Goal: Information Seeking & Learning: Learn about a topic

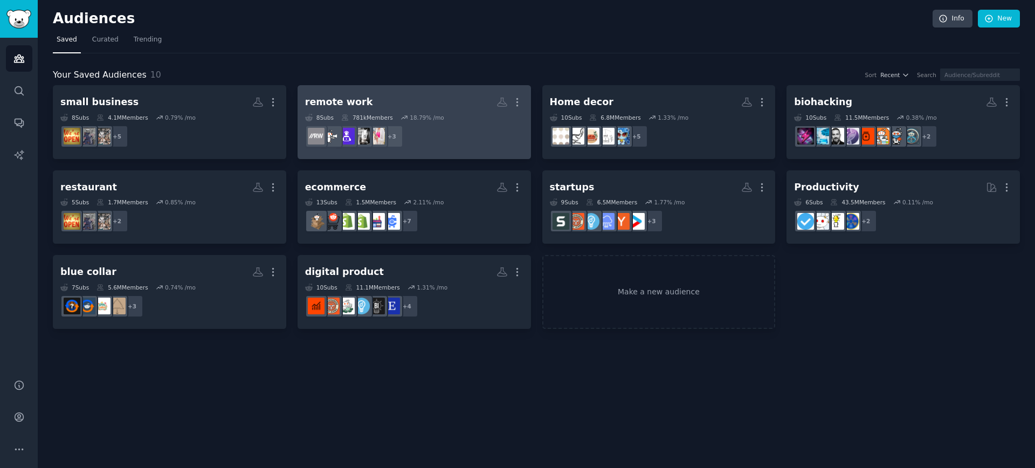
click at [386, 94] on h2 "remote work More" at bounding box center [414, 102] width 218 height 19
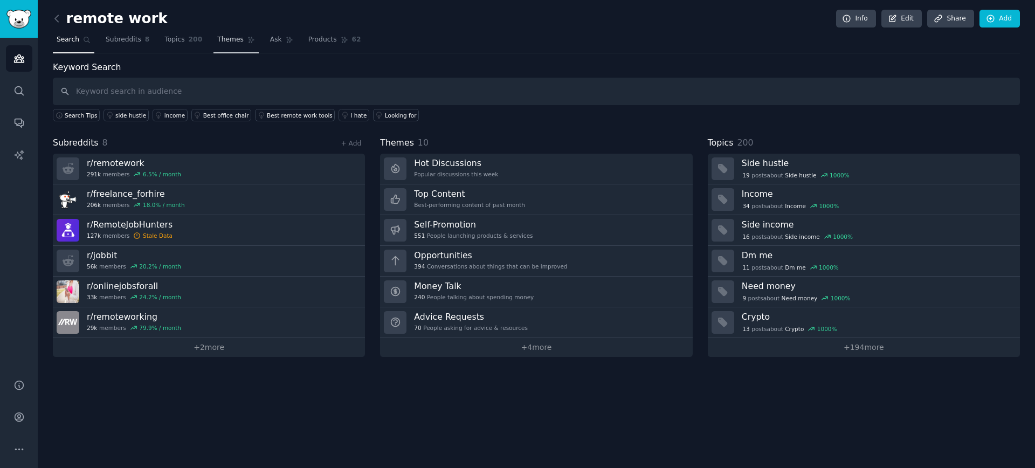
click at [221, 38] on span "Themes" at bounding box center [230, 40] width 26 height 10
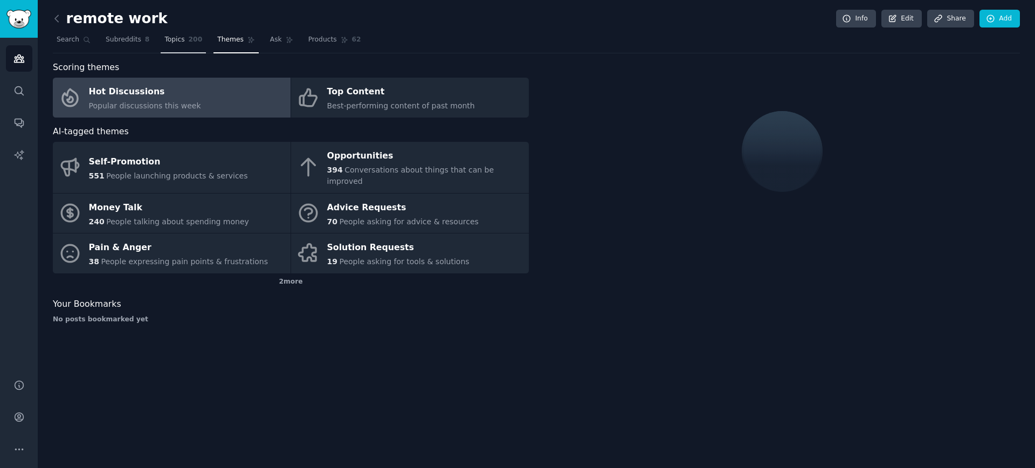
click at [186, 43] on link "Topics 200" at bounding box center [183, 42] width 45 height 22
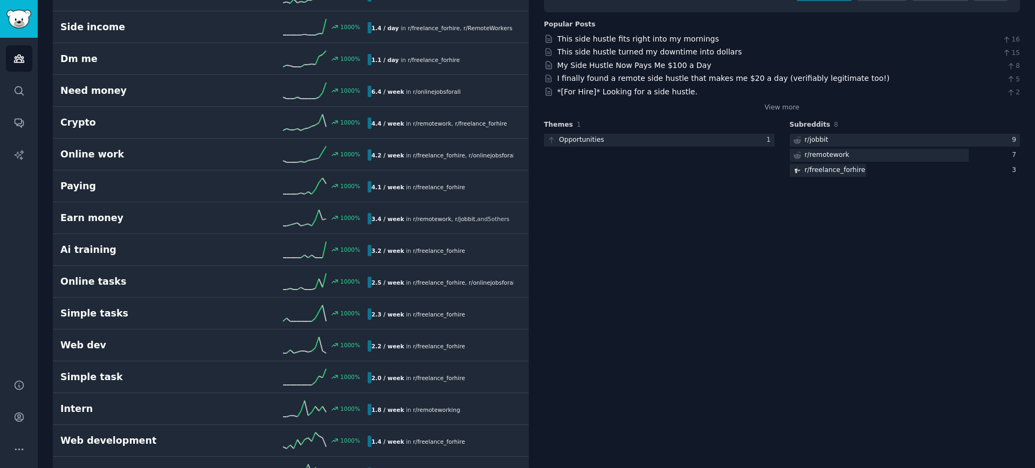
scroll to position [168, 0]
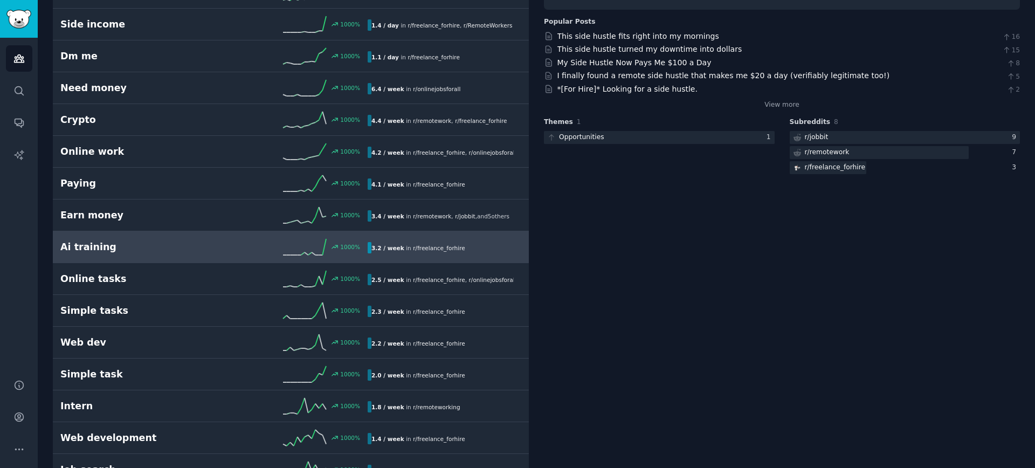
click at [210, 239] on div "Ai training 1000 % 3.2 / week in r/ freelance_forhire" at bounding box center [290, 247] width 461 height 16
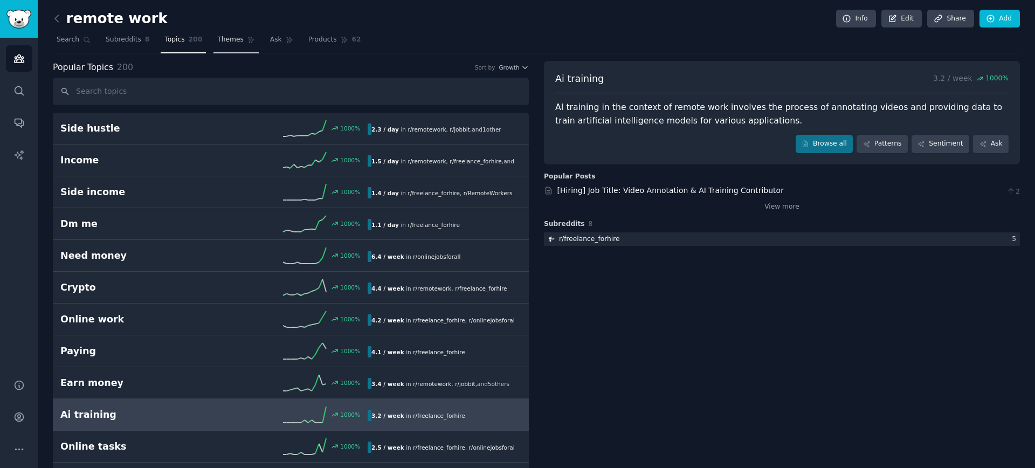
click at [233, 42] on span "Themes" at bounding box center [230, 40] width 26 height 10
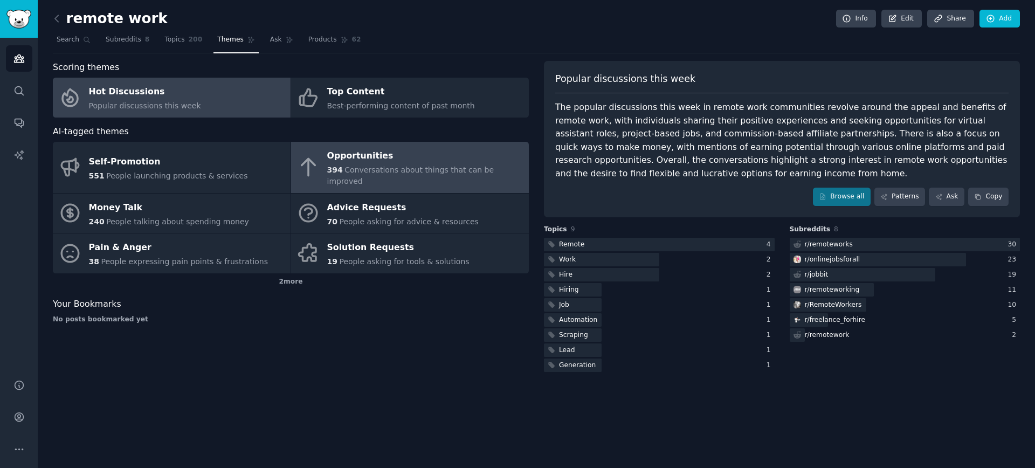
click at [327, 166] on span "394" at bounding box center [335, 170] width 16 height 9
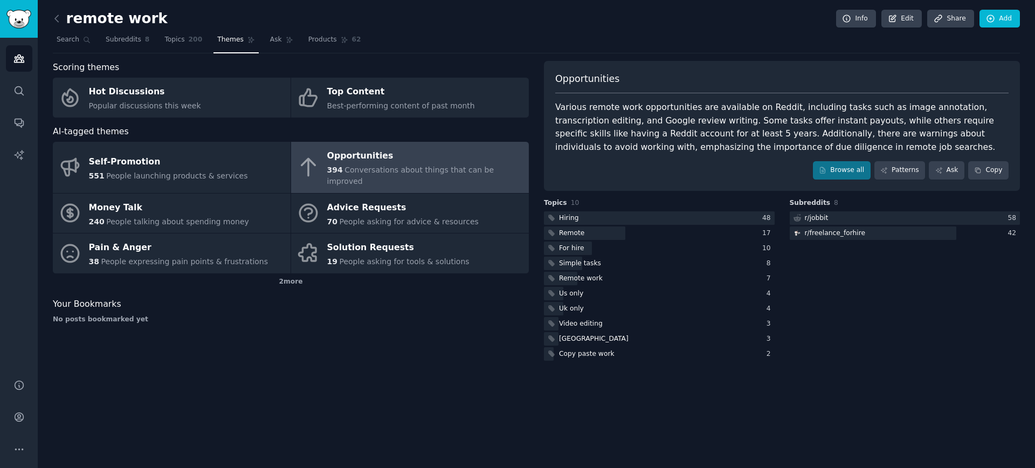
click at [723, 135] on div "Various remote work opportunities are available on Reddit, including tasks such…" at bounding box center [782, 127] width 454 height 53
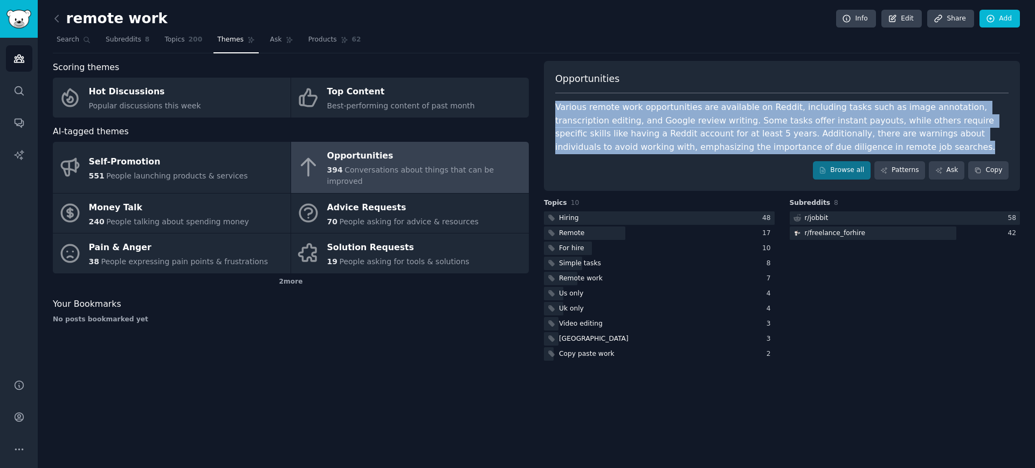
click at [723, 135] on div "Various remote work opportunities are available on Reddit, including tasks such…" at bounding box center [782, 127] width 454 height 53
click at [738, 146] on div "Various remote work opportunities are available on Reddit, including tasks such…" at bounding box center [782, 127] width 454 height 53
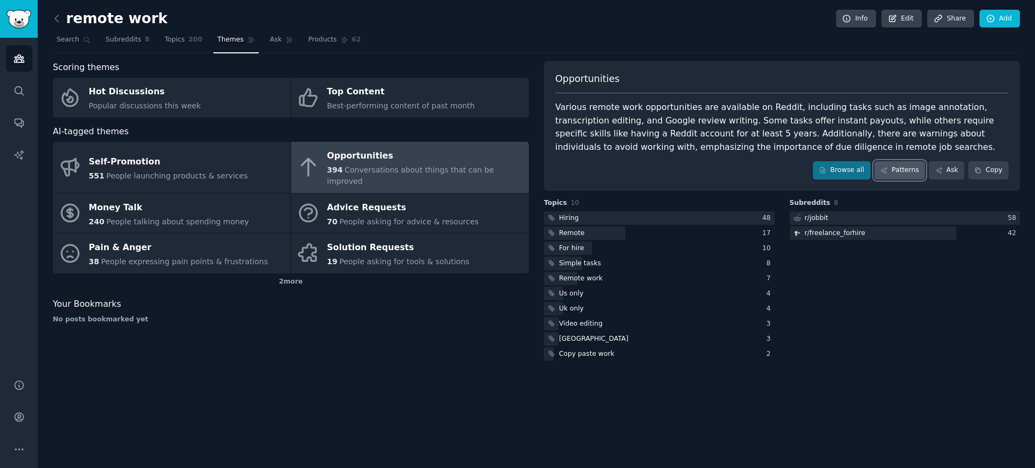
click at [895, 176] on link "Patterns" at bounding box center [900, 170] width 51 height 18
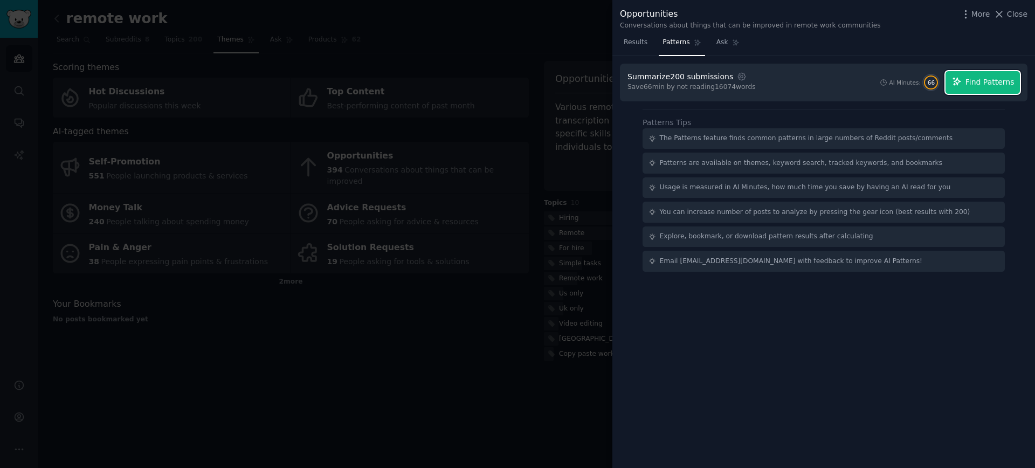
click at [991, 86] on span "Find Patterns" at bounding box center [990, 82] width 49 height 11
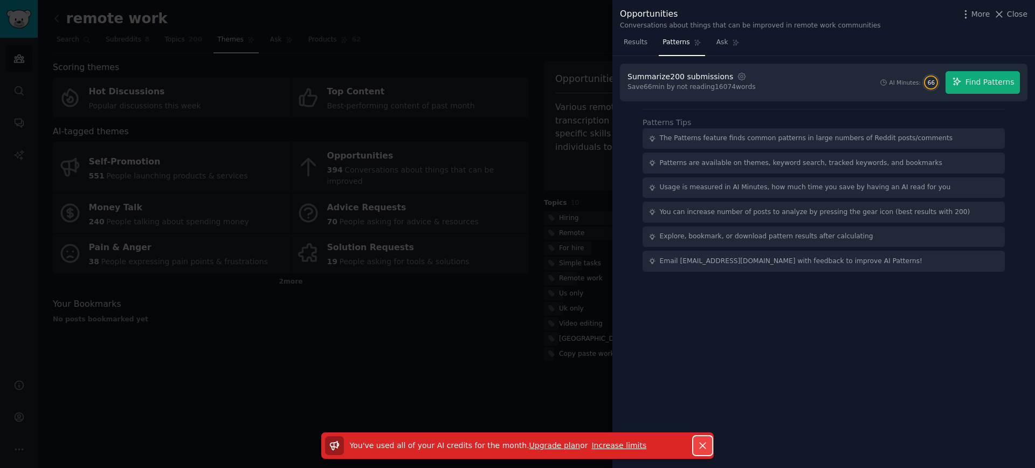
click at [703, 449] on icon "button" at bounding box center [702, 445] width 11 height 11
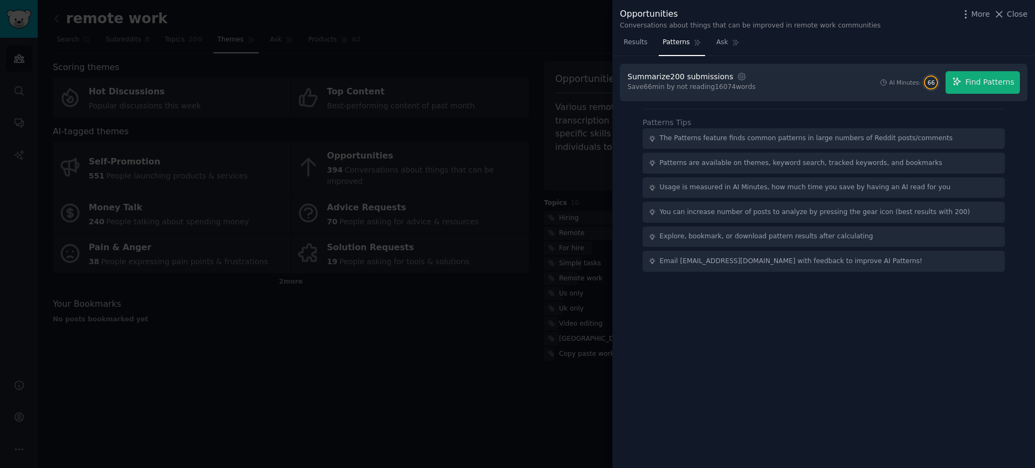
click at [532, 354] on div at bounding box center [517, 234] width 1035 height 468
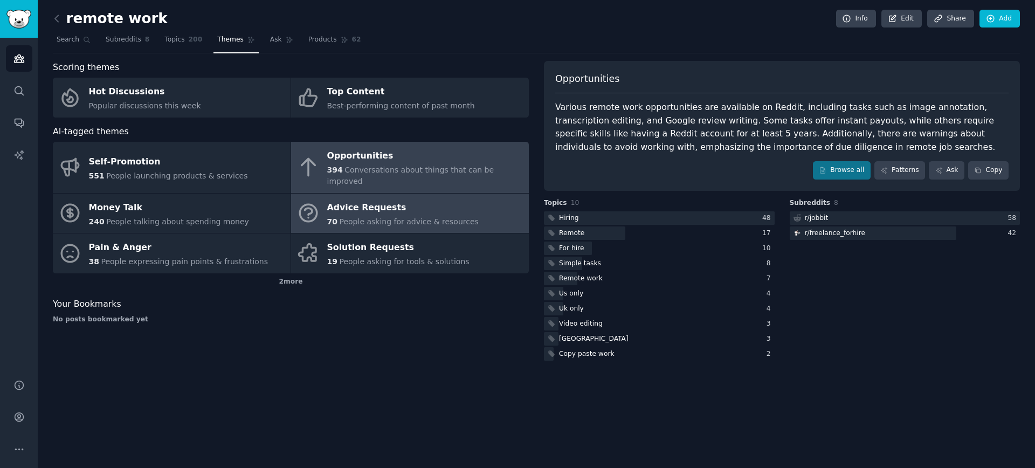
click at [394, 199] on div "Advice Requests" at bounding box center [403, 207] width 152 height 17
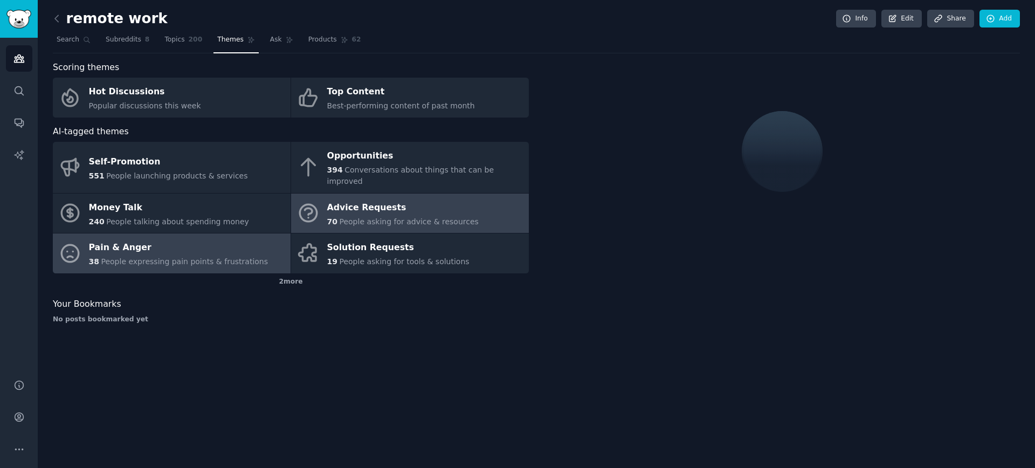
click at [219, 257] on span "People expressing pain points & frustrations" at bounding box center [184, 261] width 167 height 9
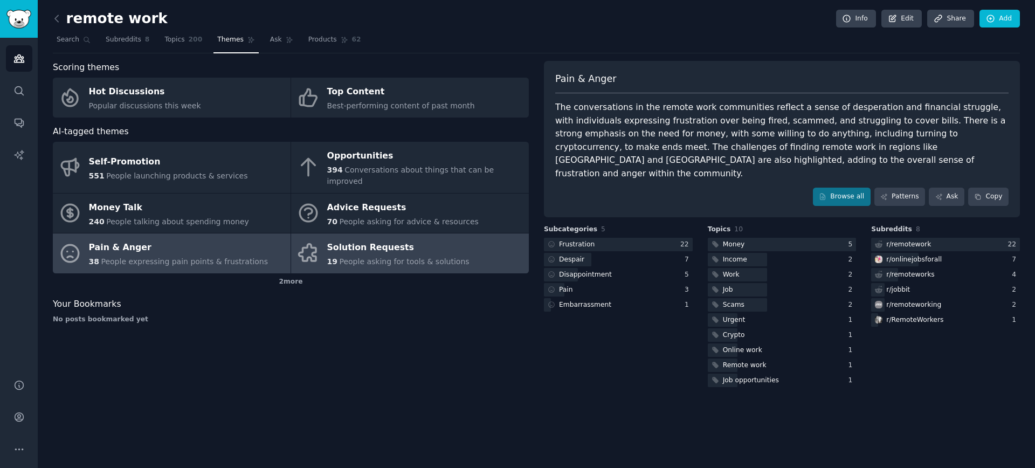
click at [396, 239] on div "Solution Requests" at bounding box center [398, 247] width 142 height 17
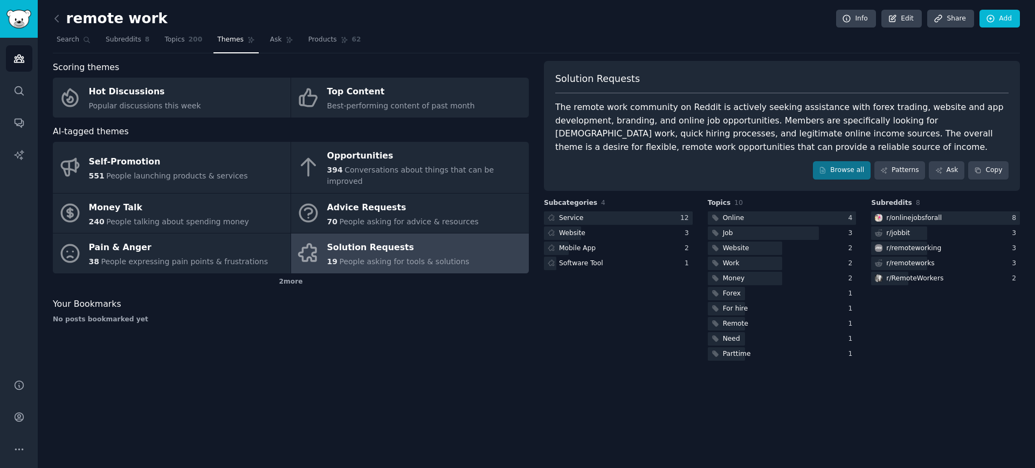
click at [424, 298] on div "Your Bookmarks" at bounding box center [291, 304] width 476 height 13
click at [52, 15] on div "remote work Info Edit Share Add Search Subreddits 8 Topics 200 Themes Ask Produ…" at bounding box center [537, 234] width 998 height 468
click at [58, 17] on icon at bounding box center [56, 18] width 11 height 11
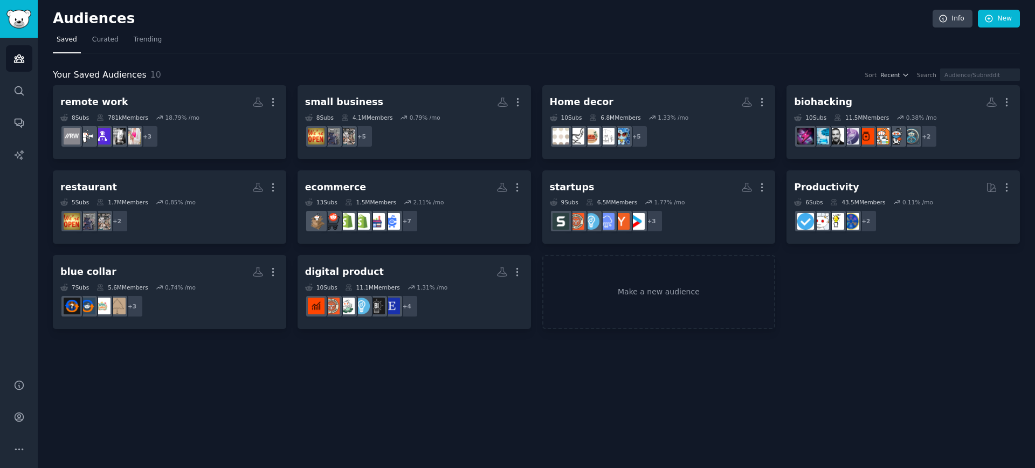
click at [387, 49] on nav "Saved Curated Trending" at bounding box center [536, 42] width 967 height 22
